Goal: Check status: Check status

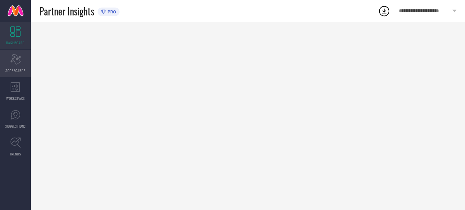
click at [4, 59] on div "Scorecard SCORECARDS" at bounding box center [15, 63] width 31 height 27
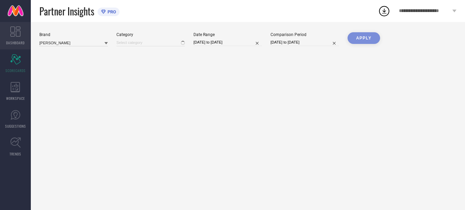
type input "All"
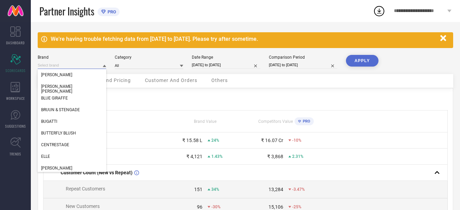
click at [78, 65] on input at bounding box center [72, 65] width 68 height 7
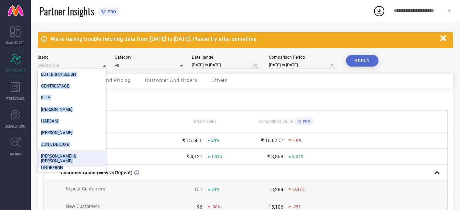
scroll to position [107, 0]
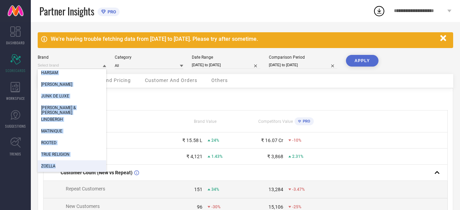
drag, startPoint x: 42, startPoint y: 74, endPoint x: 78, endPoint y: 170, distance: 102.3
copy div "BUTTERFLY BLUSH CENTRESTAGE ELLE GANT HARSAM JN JOY JUNK DE LUXE KENDALL & KYLI…"
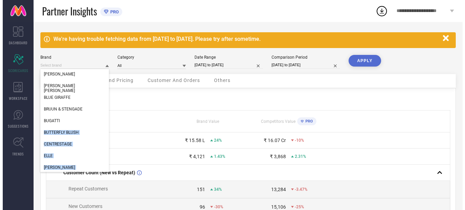
scroll to position [0, 0]
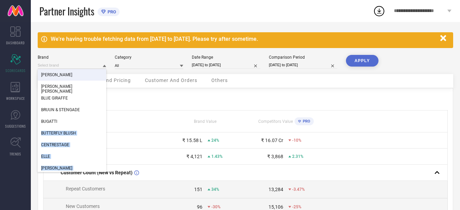
copy div "BUTTERFLY BLUSH CENTRESTAGE ELLE GANT HARSAM JN JOY JUNK DE LUXE KENDALL & KYLI…"
click at [172, 25] on div "We're having trouble fetching data from 13 Aug 2025 to 16 Aug 2025. Please try …" at bounding box center [245, 165] width 429 height 286
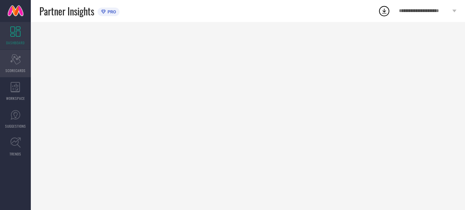
drag, startPoint x: 0, startPoint y: 0, endPoint x: 21, endPoint y: 68, distance: 71.6
click at [21, 68] on span "SCORECARDS" at bounding box center [15, 70] width 20 height 5
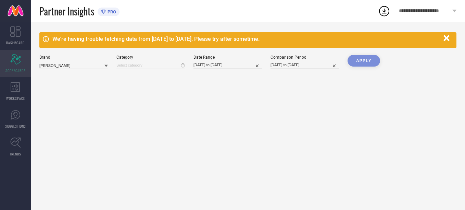
type input "All"
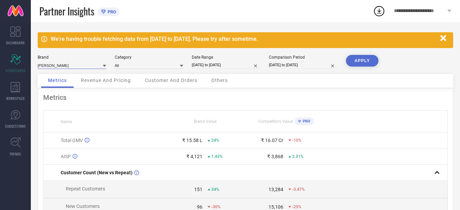
click at [78, 62] on input at bounding box center [72, 65] width 68 height 7
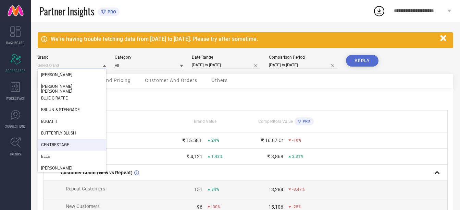
scroll to position [34, 0]
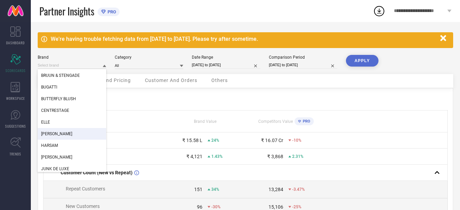
click at [55, 131] on div "[PERSON_NAME]" at bounding box center [72, 134] width 68 height 12
type input "All"
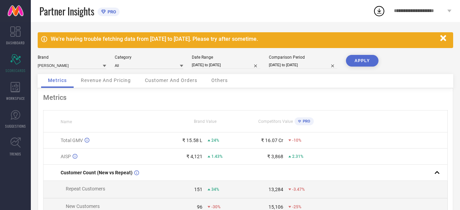
click at [272, 93] on div "Metrics" at bounding box center [245, 97] width 404 height 8
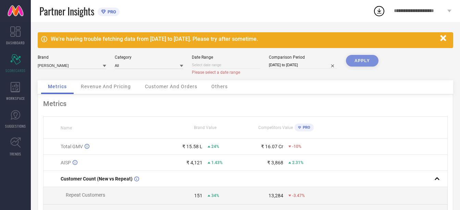
click at [214, 65] on input at bounding box center [226, 64] width 68 height 7
select select "7"
select select "2025"
select select "8"
select select "2025"
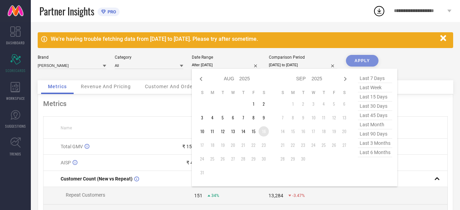
click at [262, 130] on td "16" at bounding box center [264, 131] width 10 height 10
type input "[DATE] to [DATE]"
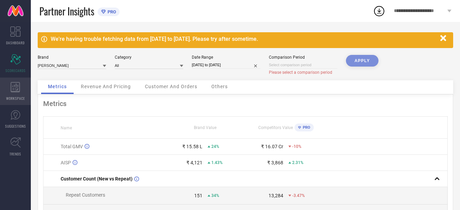
click at [17, 88] on icon at bounding box center [16, 87] width 10 height 10
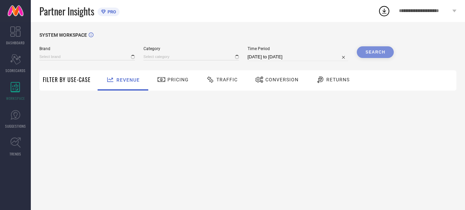
type input "[PERSON_NAME]"
type input "All"
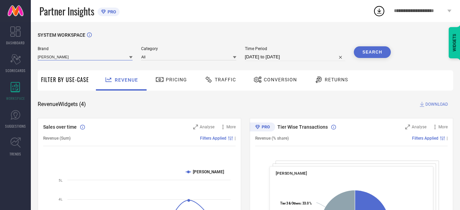
click at [117, 55] on input at bounding box center [85, 56] width 95 height 7
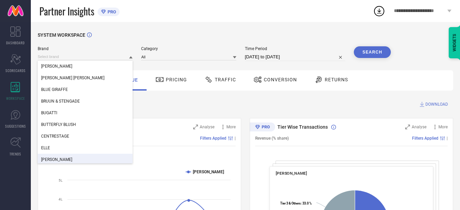
click at [55, 157] on div "[PERSON_NAME]" at bounding box center [85, 159] width 95 height 12
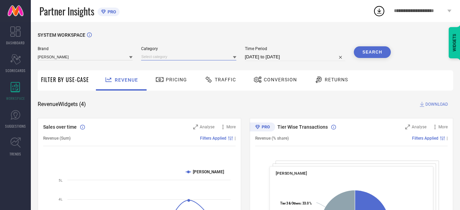
click at [191, 59] on input at bounding box center [188, 56] width 95 height 7
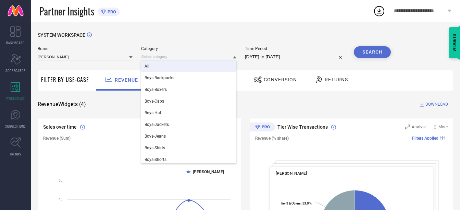
click at [164, 66] on div "All" at bounding box center [188, 66] width 95 height 12
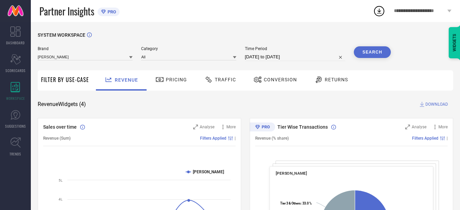
select select "6"
select select "2025"
select select "7"
select select "2025"
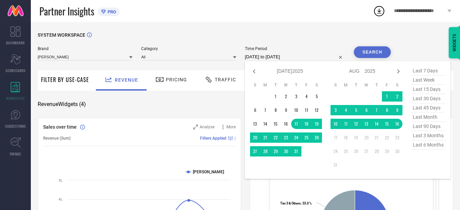
click at [276, 57] on input "[DATE] to [DATE]" at bounding box center [295, 57] width 100 height 8
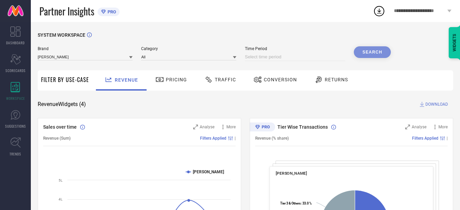
select select "7"
select select "2025"
select select "8"
select select "2025"
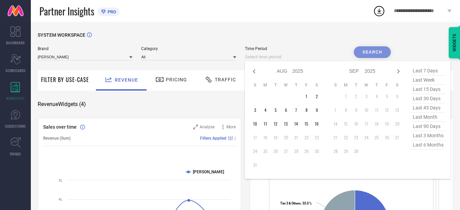
click at [310, 56] on input at bounding box center [295, 57] width 100 height 8
click at [315, 122] on td "16" at bounding box center [317, 123] width 10 height 10
type input "[DATE] to [DATE]"
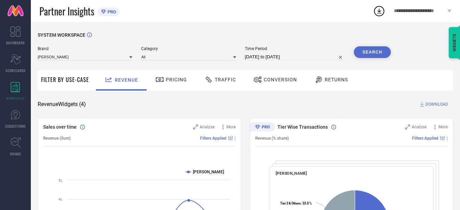
click at [370, 51] on button "Search" at bounding box center [372, 52] width 37 height 12
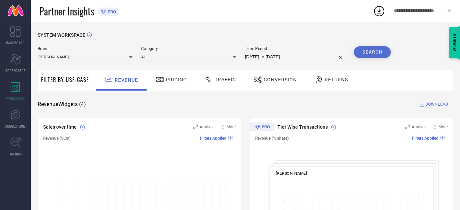
click at [305, 57] on input "[DATE] to [DATE]" at bounding box center [295, 57] width 100 height 8
select select "7"
select select "2025"
select select "8"
select select "2025"
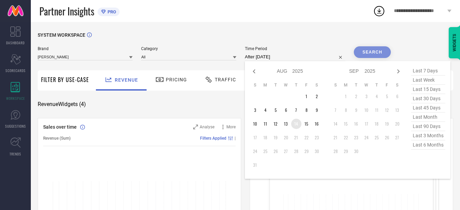
click at [297, 126] on td "14" at bounding box center [296, 123] width 10 height 10
type input "[DATE] to [DATE]"
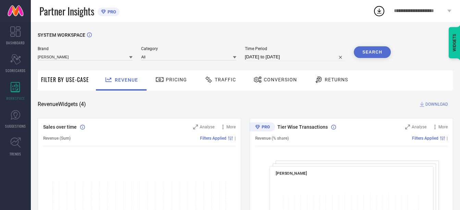
click at [374, 50] on button "Search" at bounding box center [372, 52] width 37 height 12
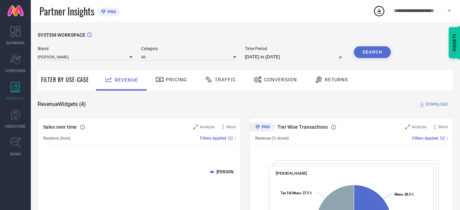
click at [327, 55] on input "[DATE] to [DATE]" at bounding box center [295, 57] width 100 height 8
select select "7"
select select "2025"
select select "8"
select select "2025"
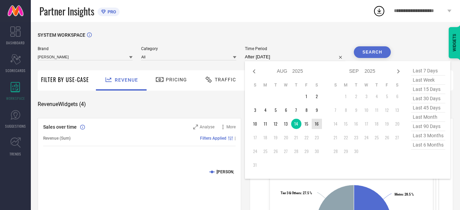
click at [315, 122] on td "16" at bounding box center [317, 123] width 10 height 10
type input "[DATE] to [DATE]"
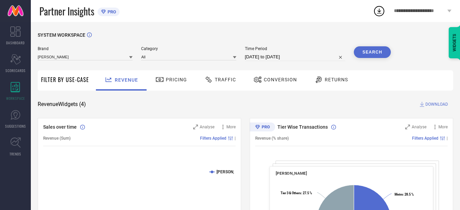
click at [296, 47] on span "Time Period" at bounding box center [295, 48] width 100 height 5
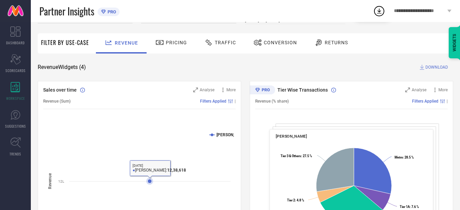
scroll to position [34, 0]
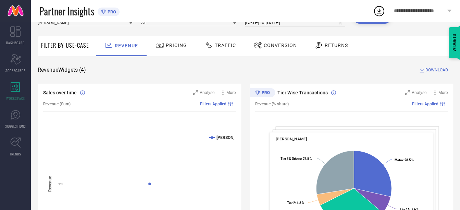
click at [222, 46] on span "Traffic" at bounding box center [225, 44] width 21 height 5
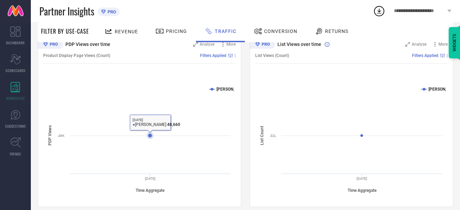
scroll to position [90, 0]
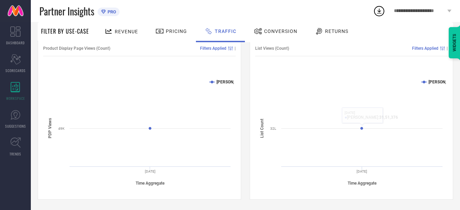
click at [283, 28] on span "Conversion" at bounding box center [280, 30] width 33 height 5
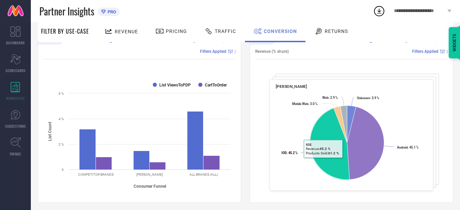
scroll to position [34, 0]
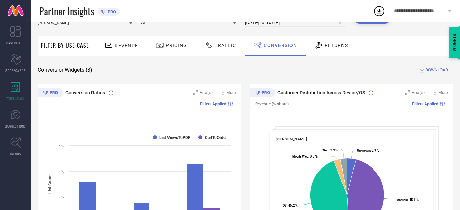
click at [231, 44] on span "Traffic" at bounding box center [225, 44] width 21 height 5
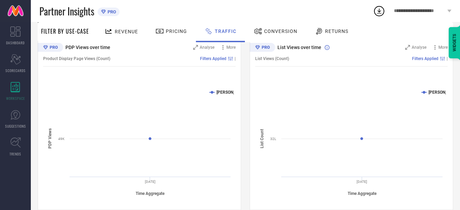
scroll to position [90, 0]
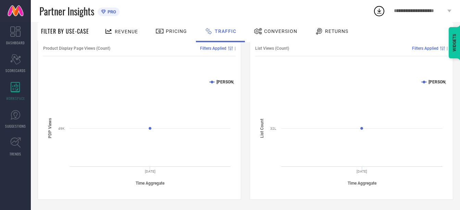
click at [216, 82] on icon "Created with Highcharts 9.3.3 Time Aggregate PDP Views [PERSON_NAME] [DATE] 49K" at bounding box center [138, 132] width 191 height 116
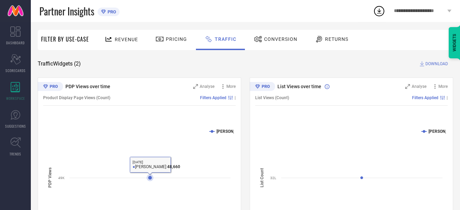
scroll to position [0, 0]
